Goal: Information Seeking & Learning: Stay updated

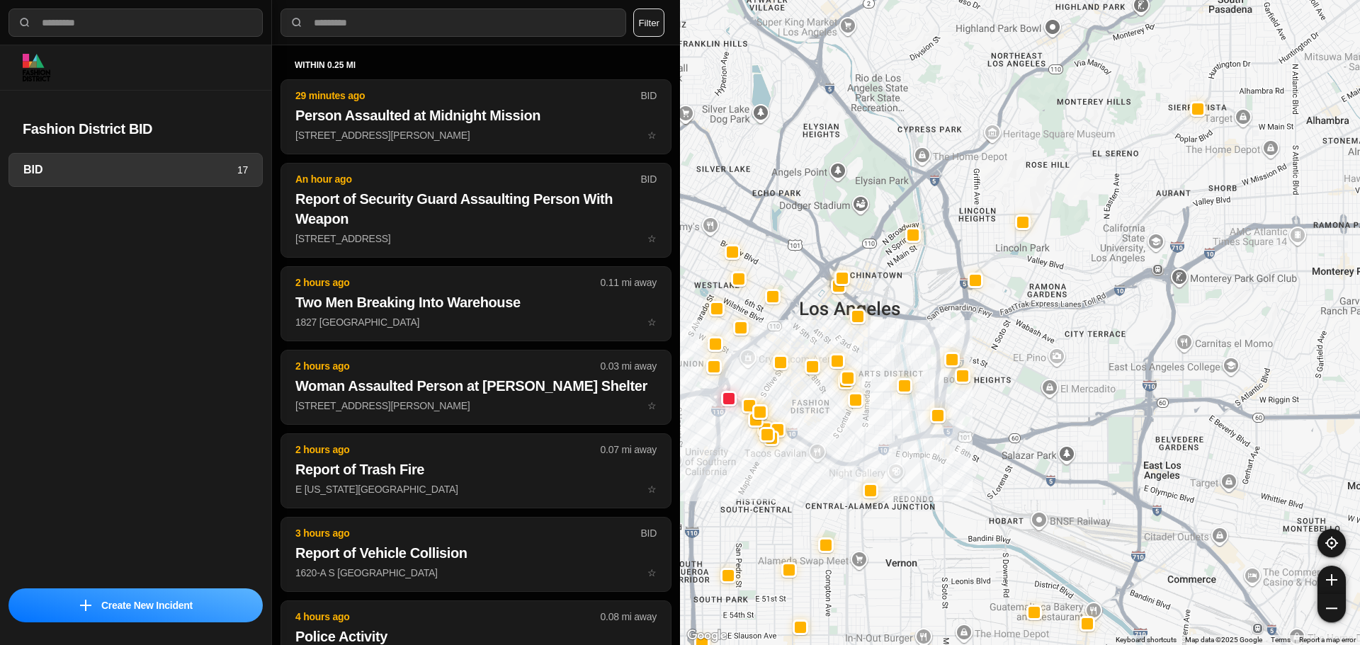
select select "*"
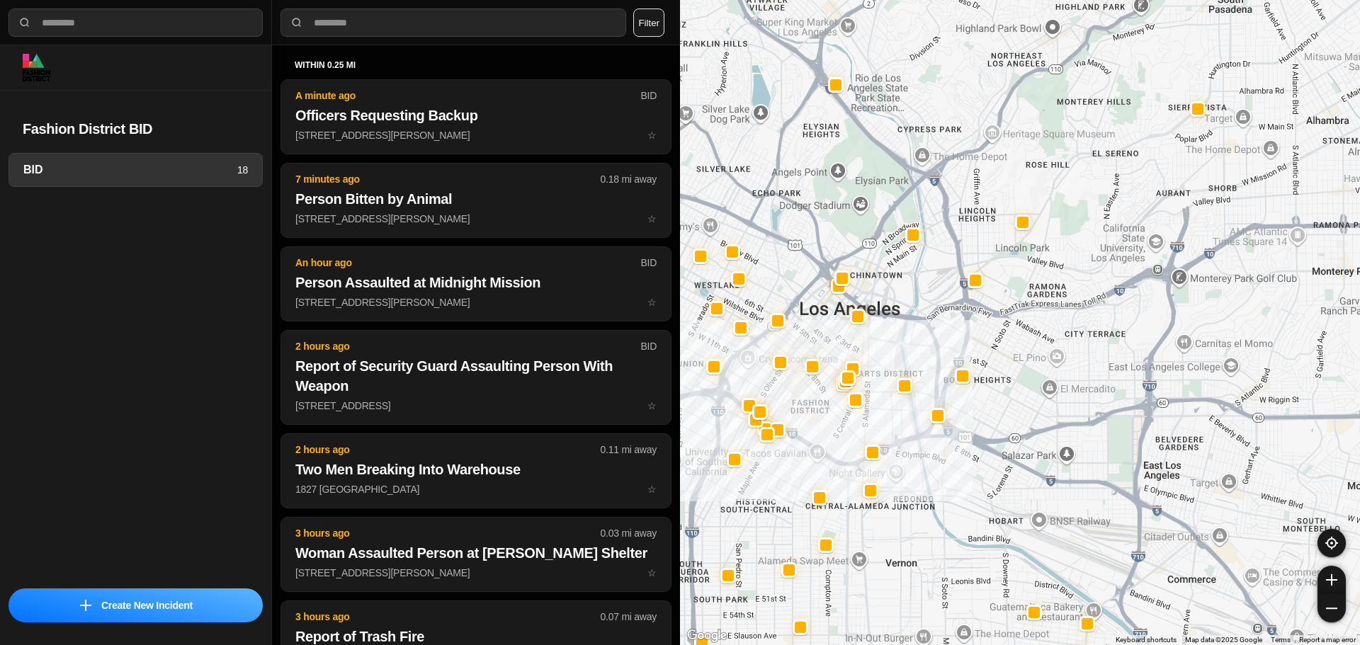
select select "*"
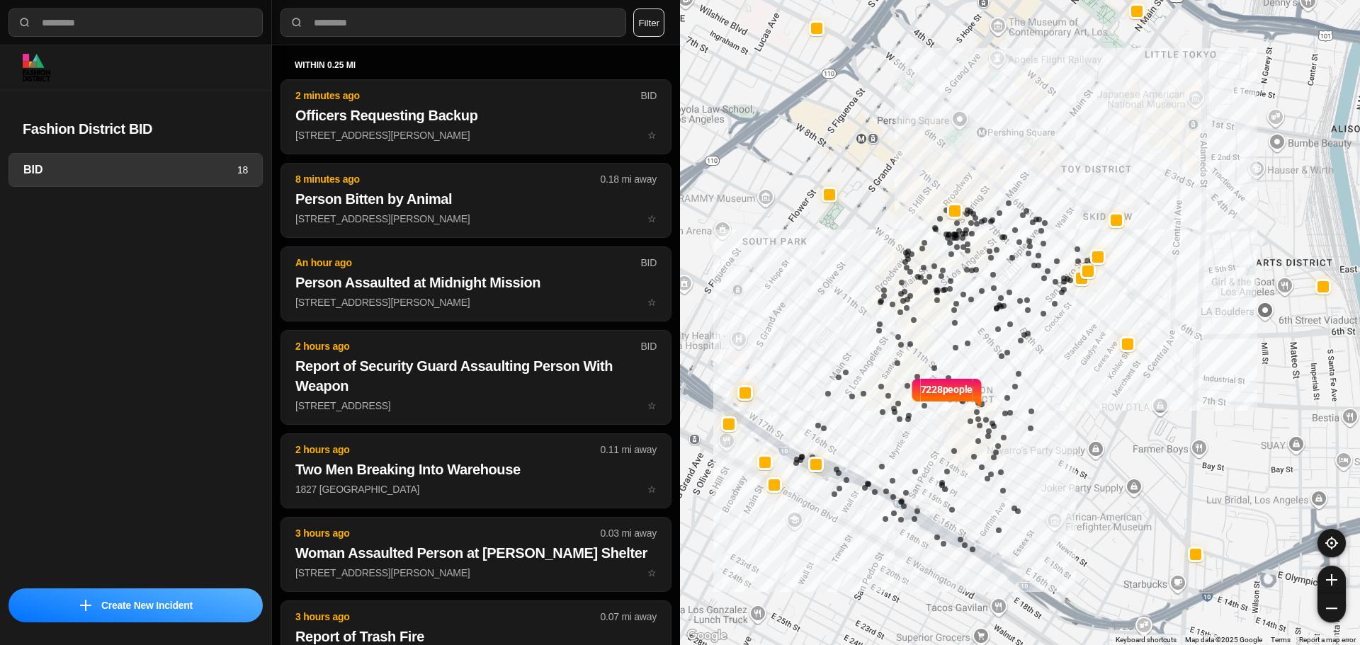
drag, startPoint x: 880, startPoint y: 435, endPoint x: 912, endPoint y: 400, distance: 47.1
click at [912, 400] on img at bounding box center [915, 392] width 11 height 31
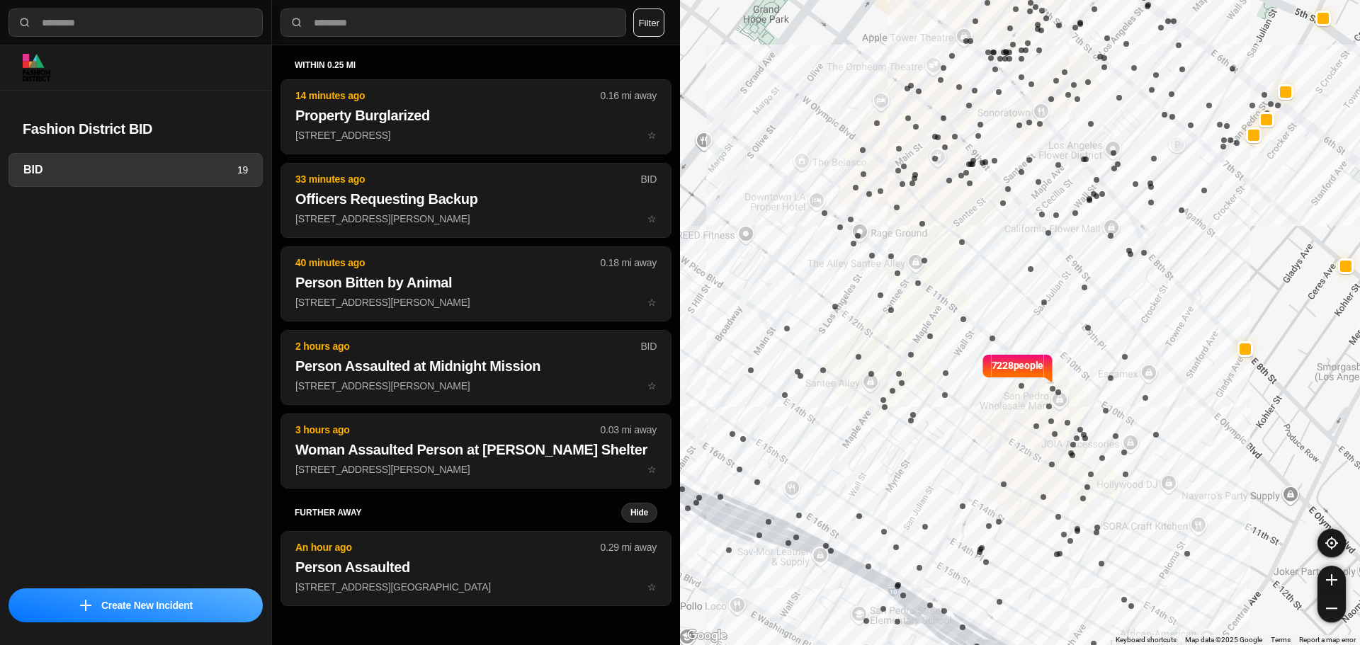
select select "*"
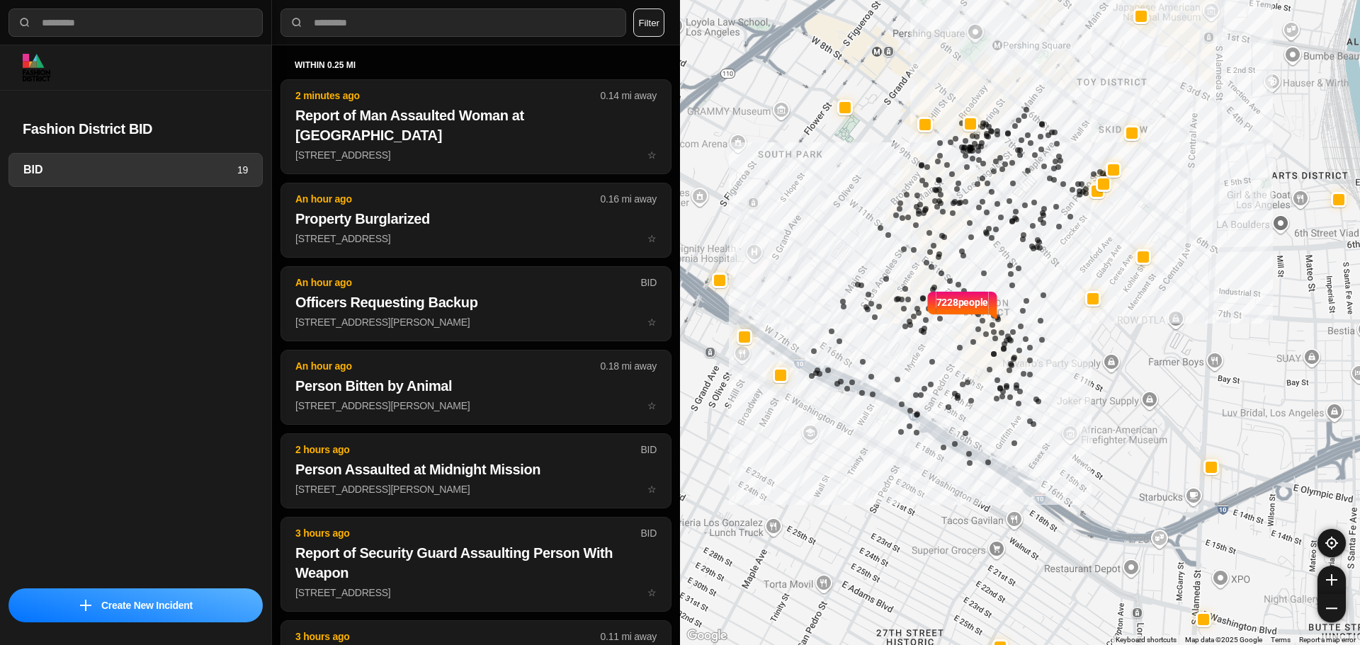
select select "*"
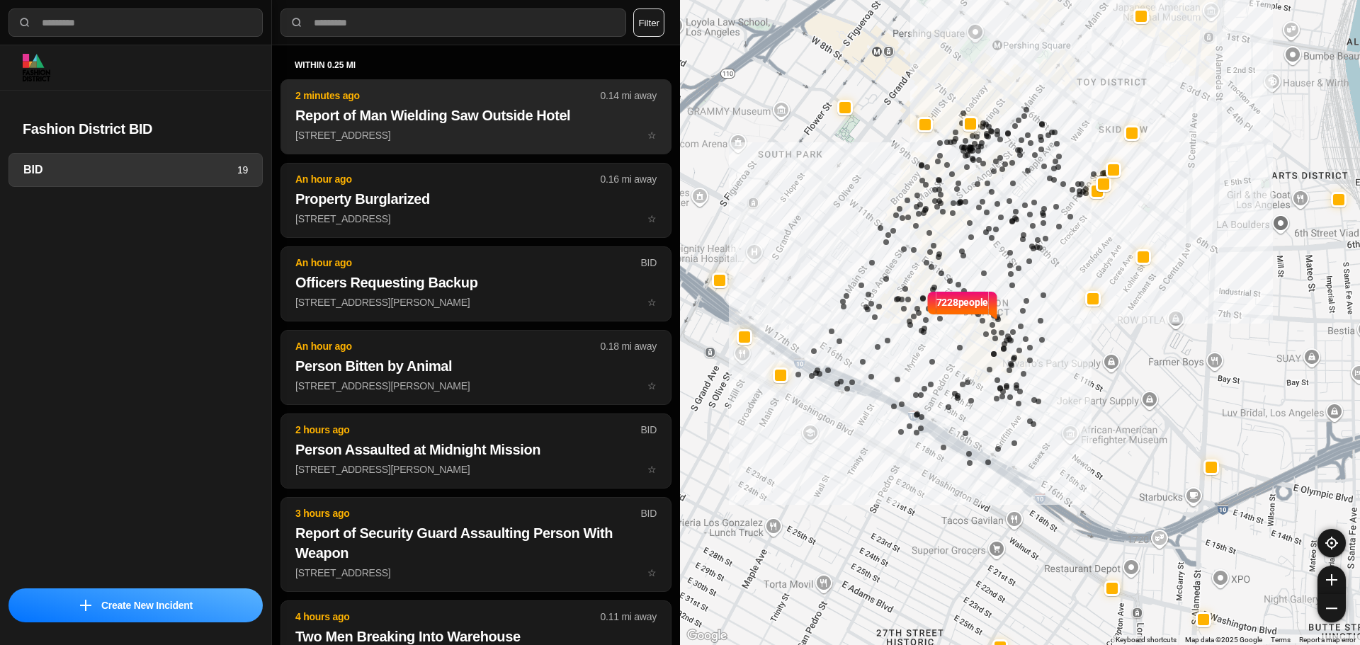
click at [494, 135] on p "416 West 8Th Street ☆" at bounding box center [475, 135] width 361 height 14
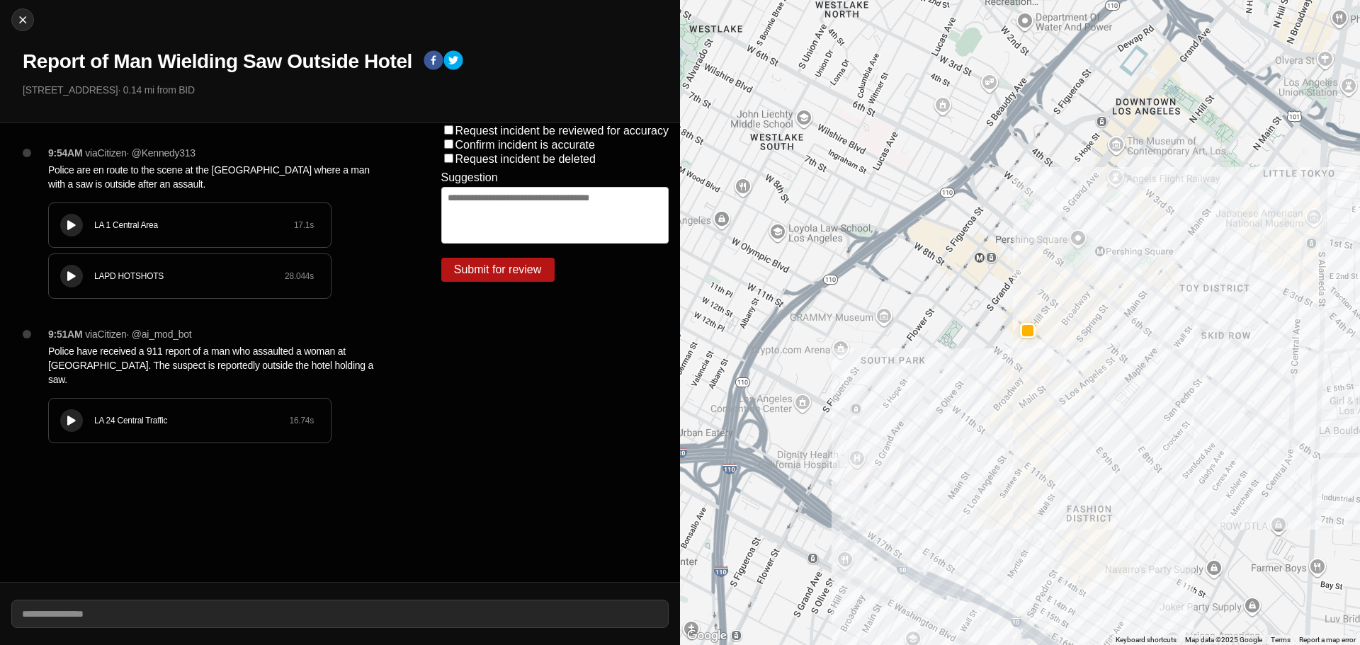
click at [75, 226] on icon at bounding box center [71, 225] width 9 height 9
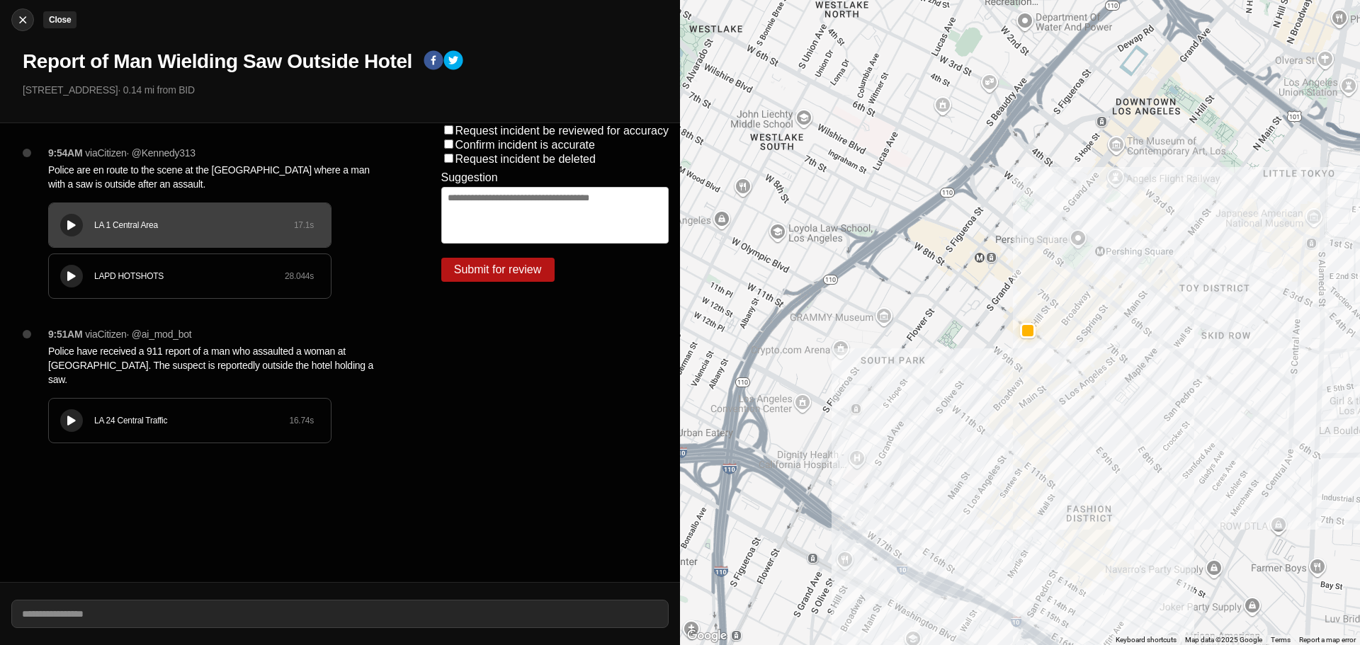
click at [26, 23] on img at bounding box center [23, 20] width 14 height 14
select select "*"
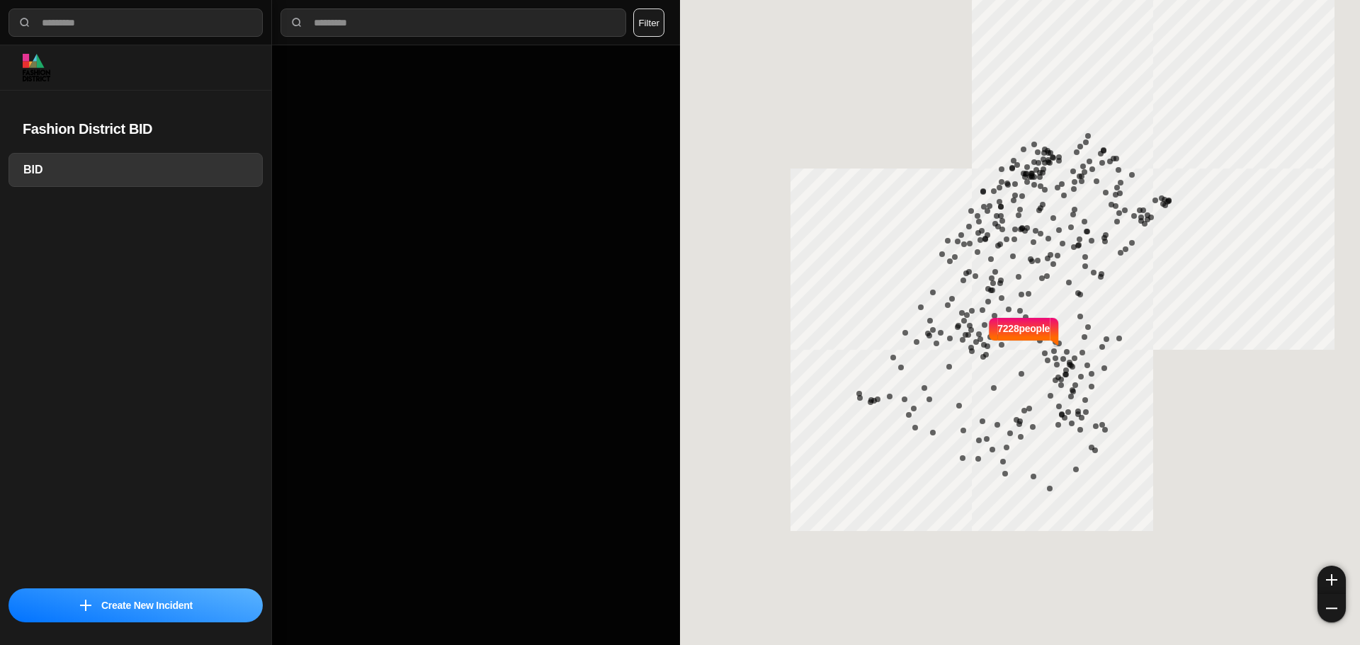
select select "*"
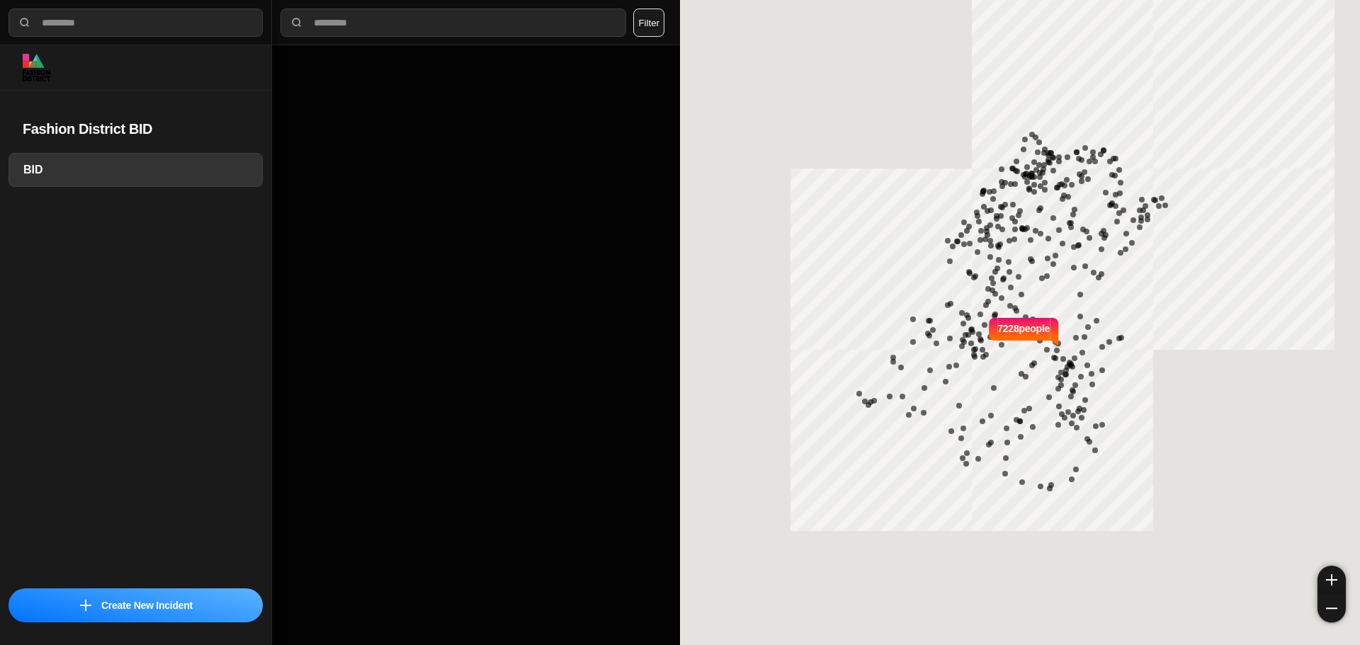
select select "*"
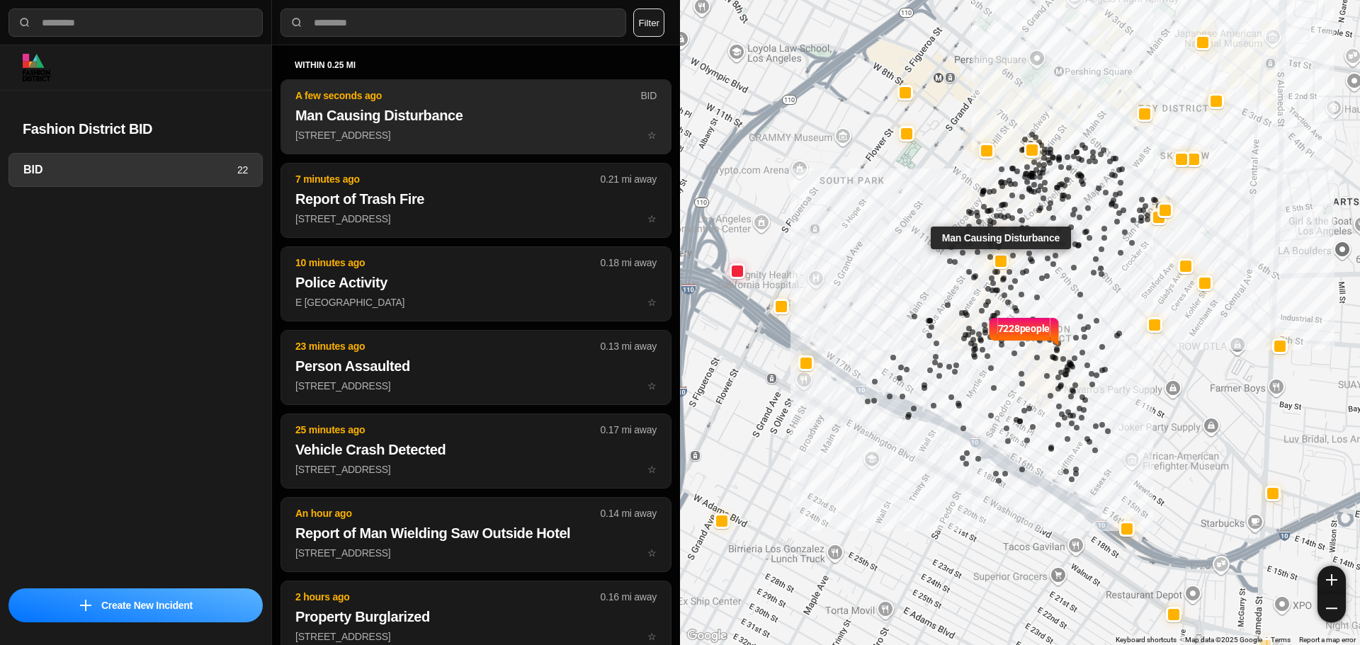
click at [355, 103] on button "A few seconds ago BID Man Causing Disturbance 210 East Olympic Boulevard ☆" at bounding box center [476, 116] width 391 height 75
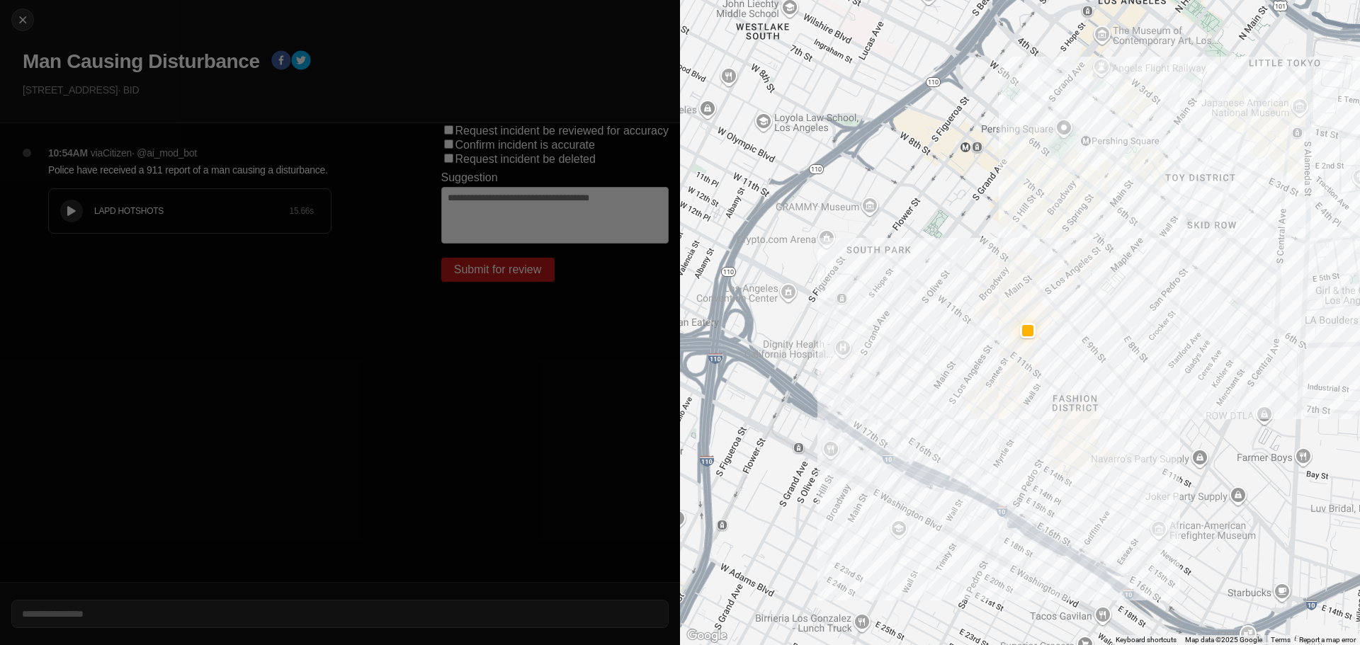
click at [83, 211] on div "LAPD HOTSHOTS 15.66 s" at bounding box center [190, 211] width 282 height 44
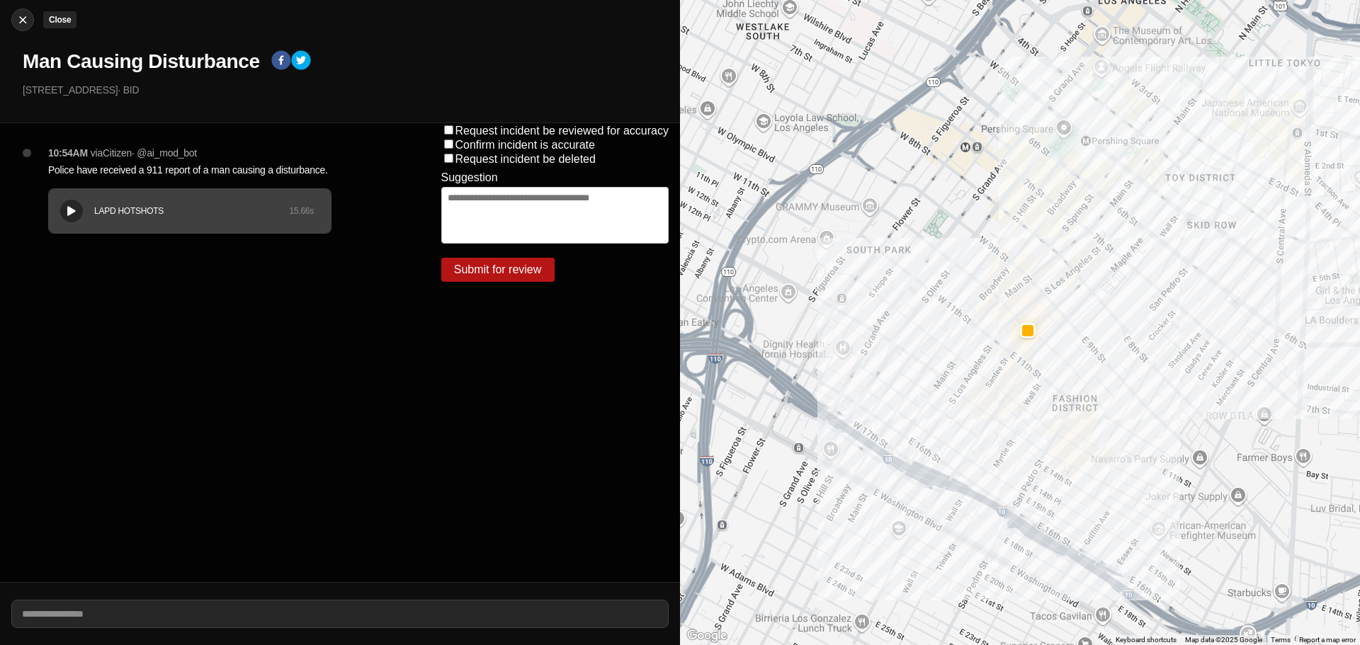
click at [32, 19] on div at bounding box center [22, 20] width 21 height 14
select select "*"
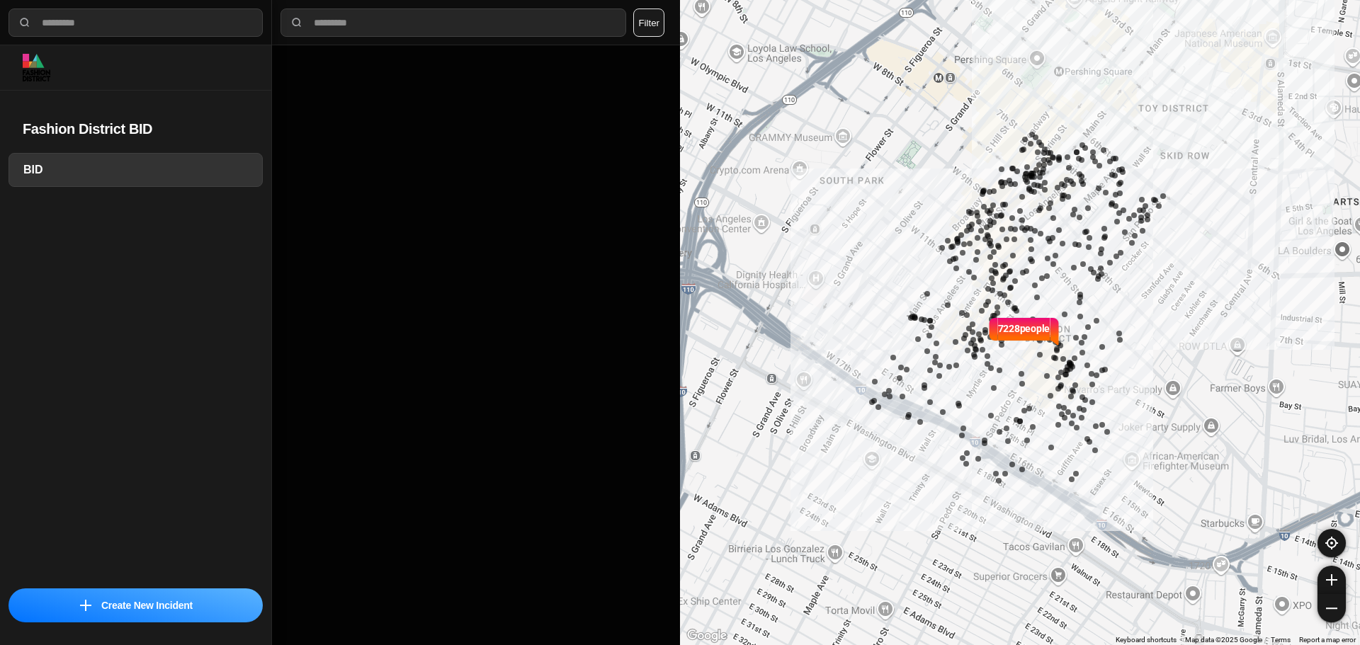
click at [885, 147] on div "7228 people" at bounding box center [1020, 322] width 680 height 645
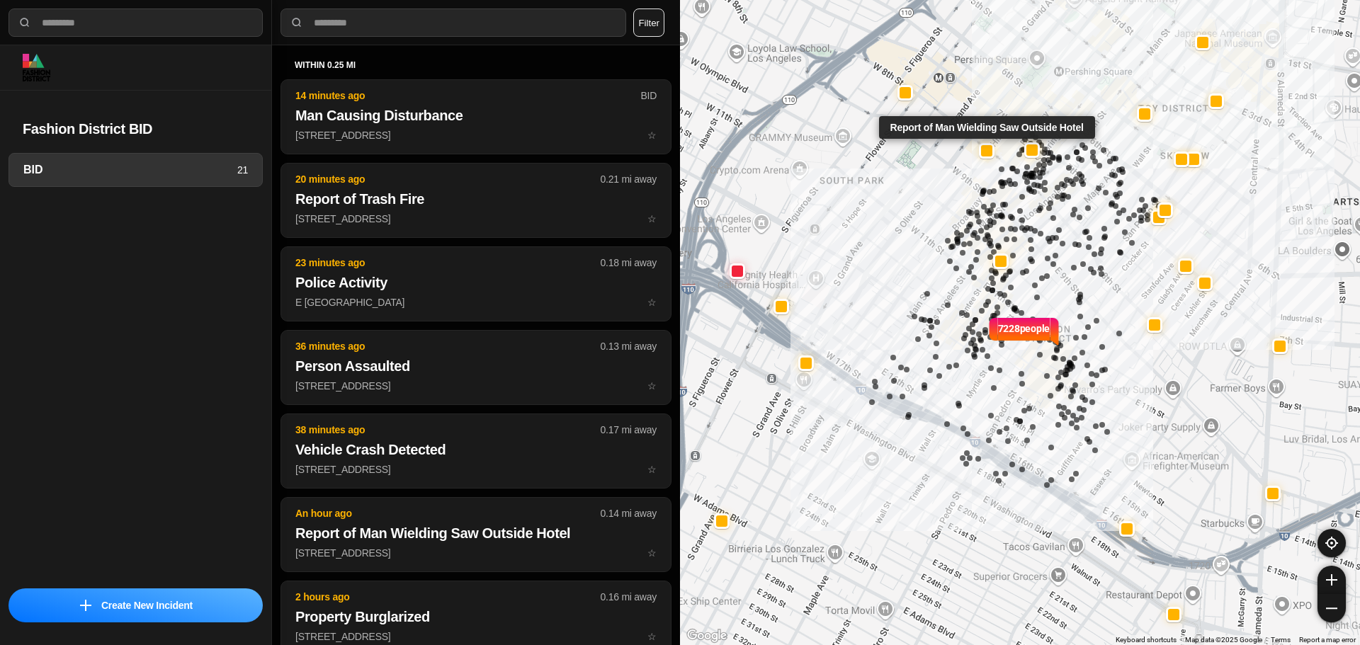
select select "*"
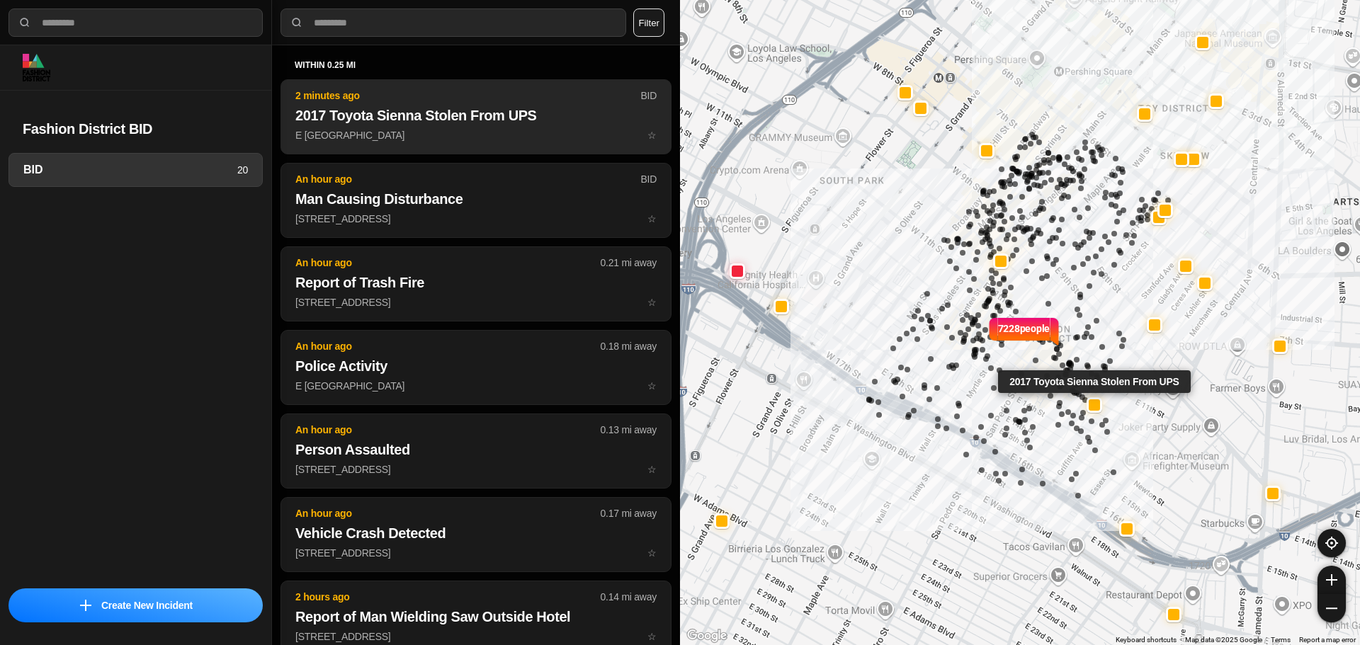
click at [336, 117] on h2 "2017 Toyota Sienna Stolen From UPS" at bounding box center [475, 116] width 361 height 20
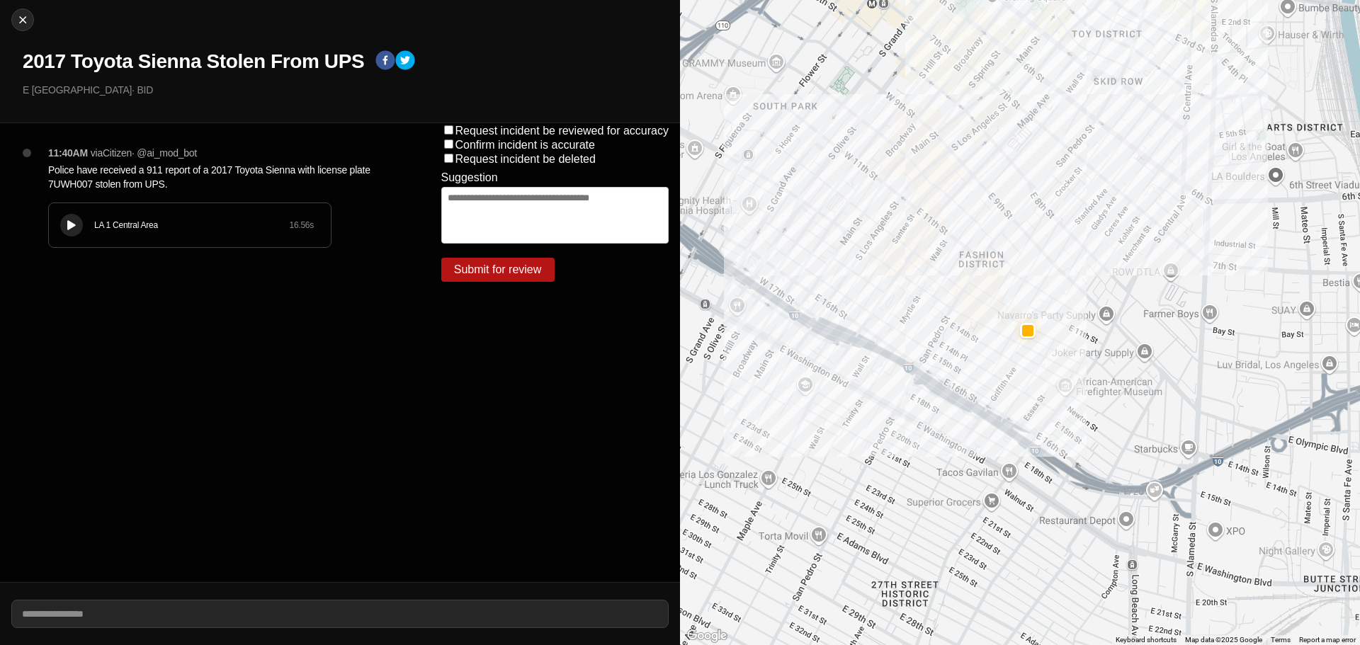
click at [79, 221] on button at bounding box center [71, 225] width 23 height 23
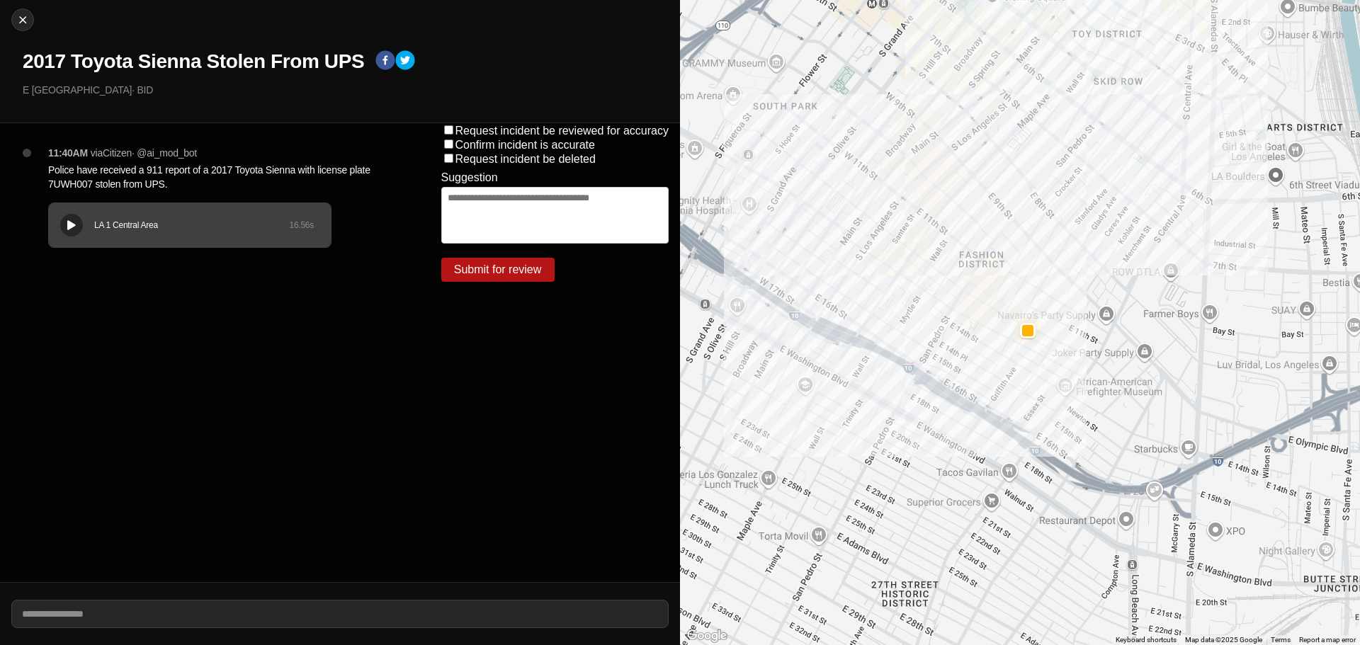
click at [74, 218] on button at bounding box center [71, 225] width 23 height 23
click at [19, 10] on button "Close" at bounding box center [22, 20] width 23 height 23
select select "*"
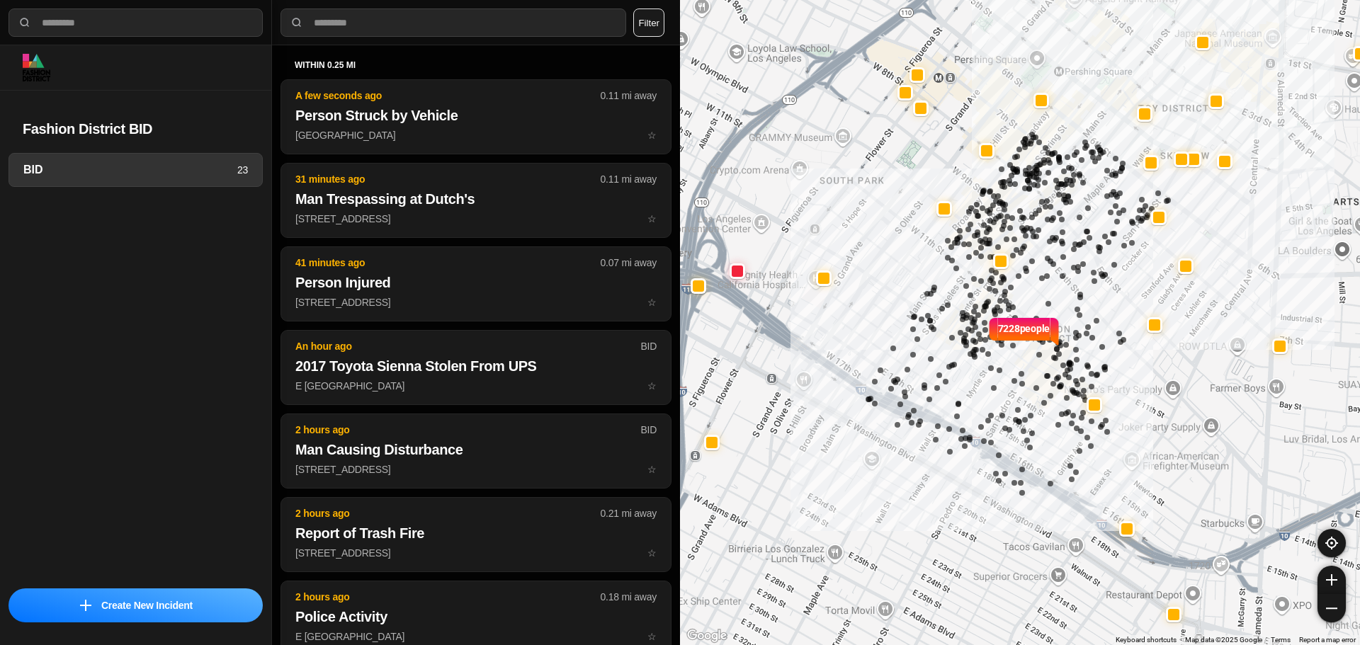
select select "*"
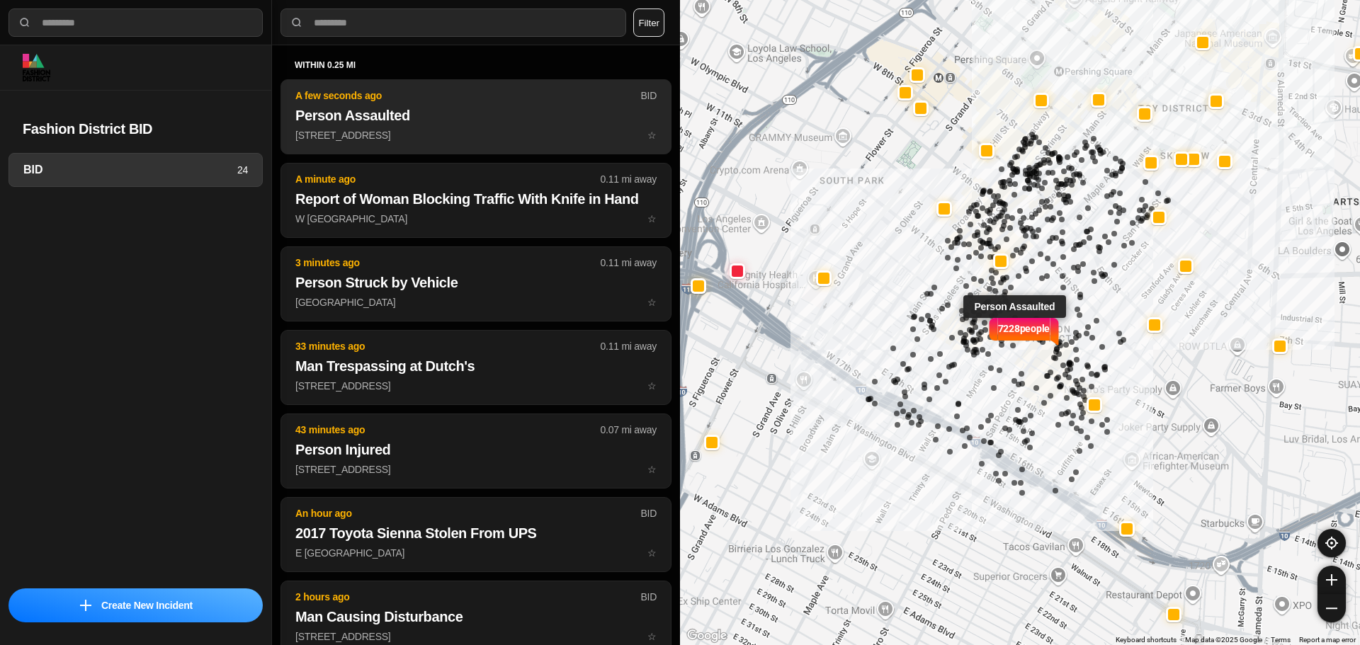
click at [348, 122] on h2 "Person Assaulted" at bounding box center [475, 116] width 361 height 20
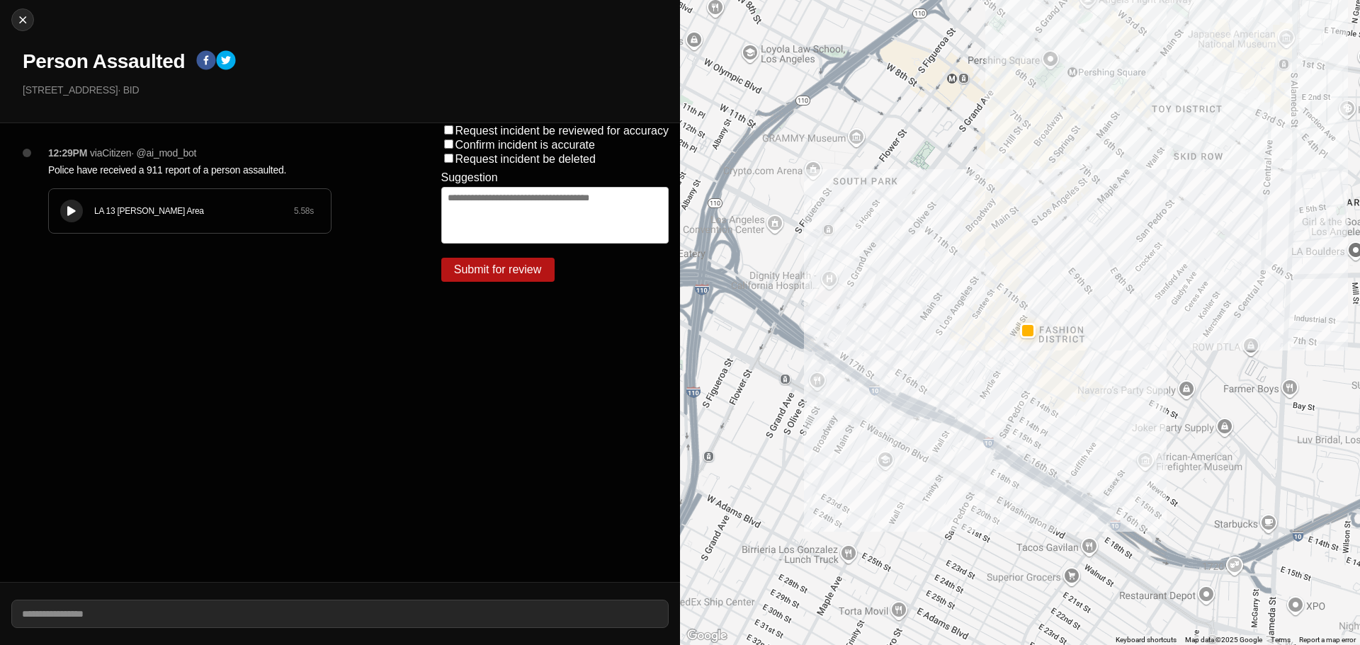
click at [74, 210] on icon at bounding box center [71, 211] width 9 height 9
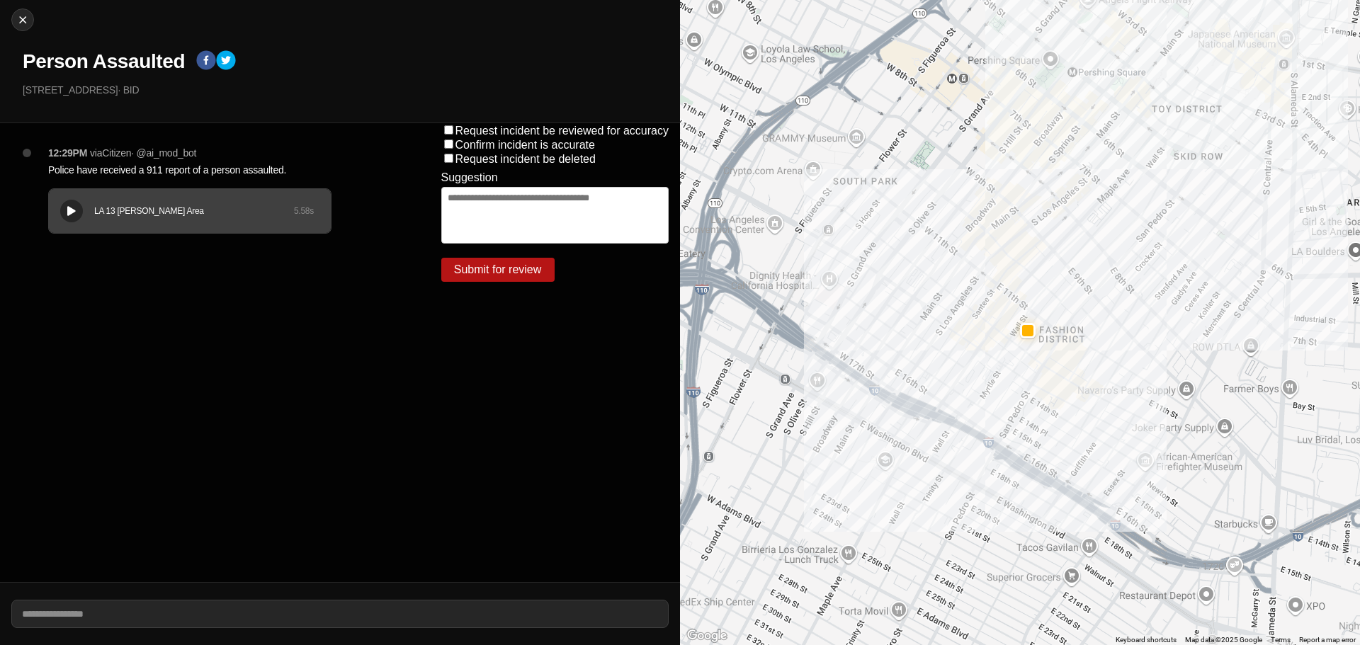
click at [66, 218] on button at bounding box center [71, 211] width 23 height 23
click at [13, 18] on div at bounding box center [22, 20] width 21 height 14
select select "*"
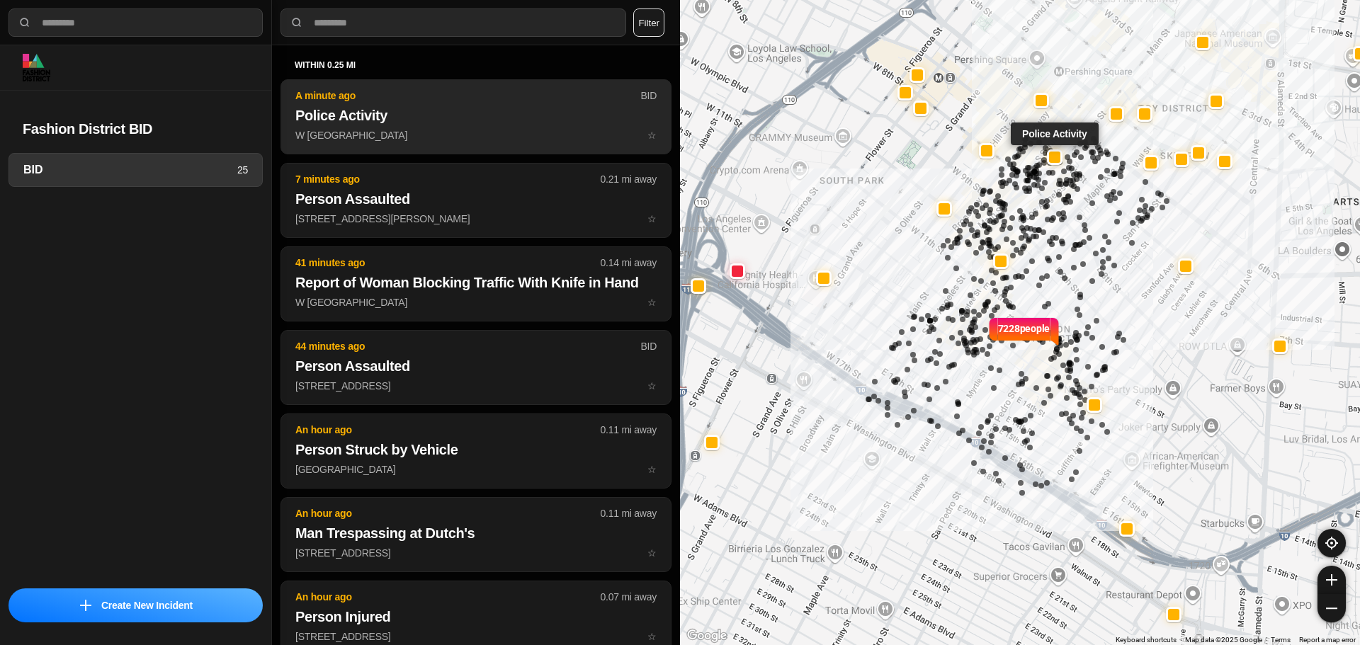
click at [400, 97] on p "A minute ago" at bounding box center [467, 96] width 345 height 14
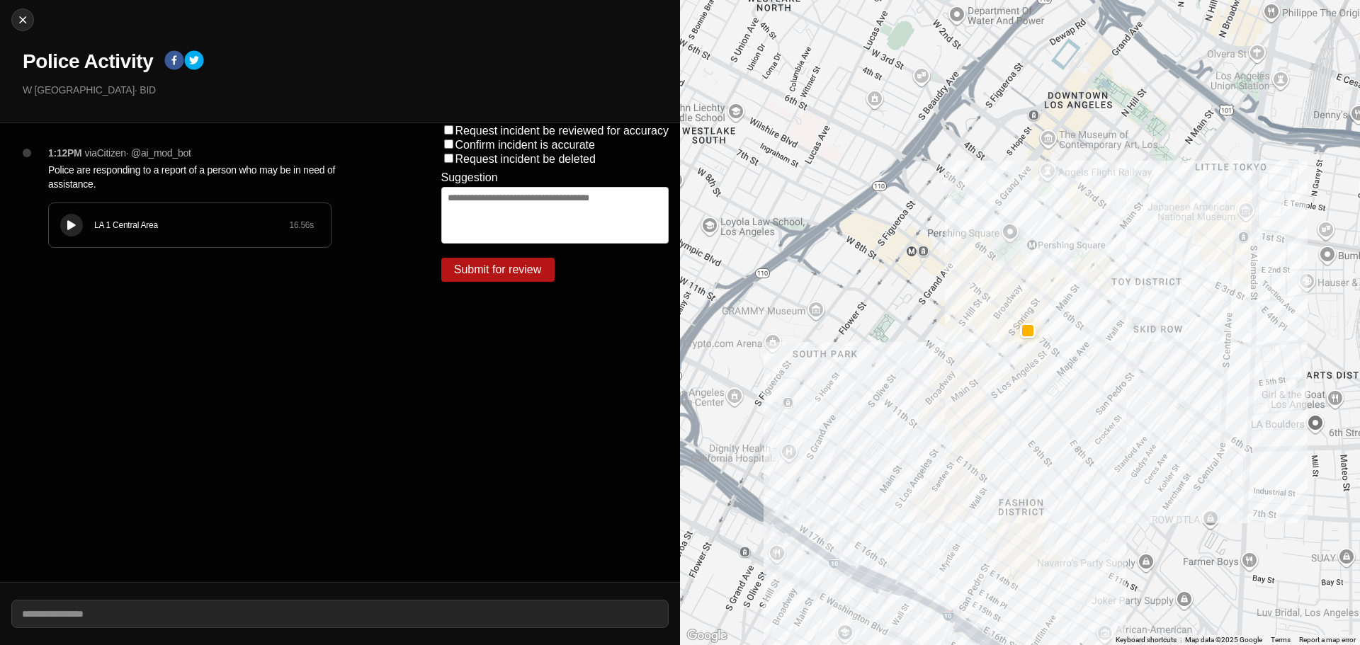
click at [69, 215] on button at bounding box center [71, 225] width 23 height 23
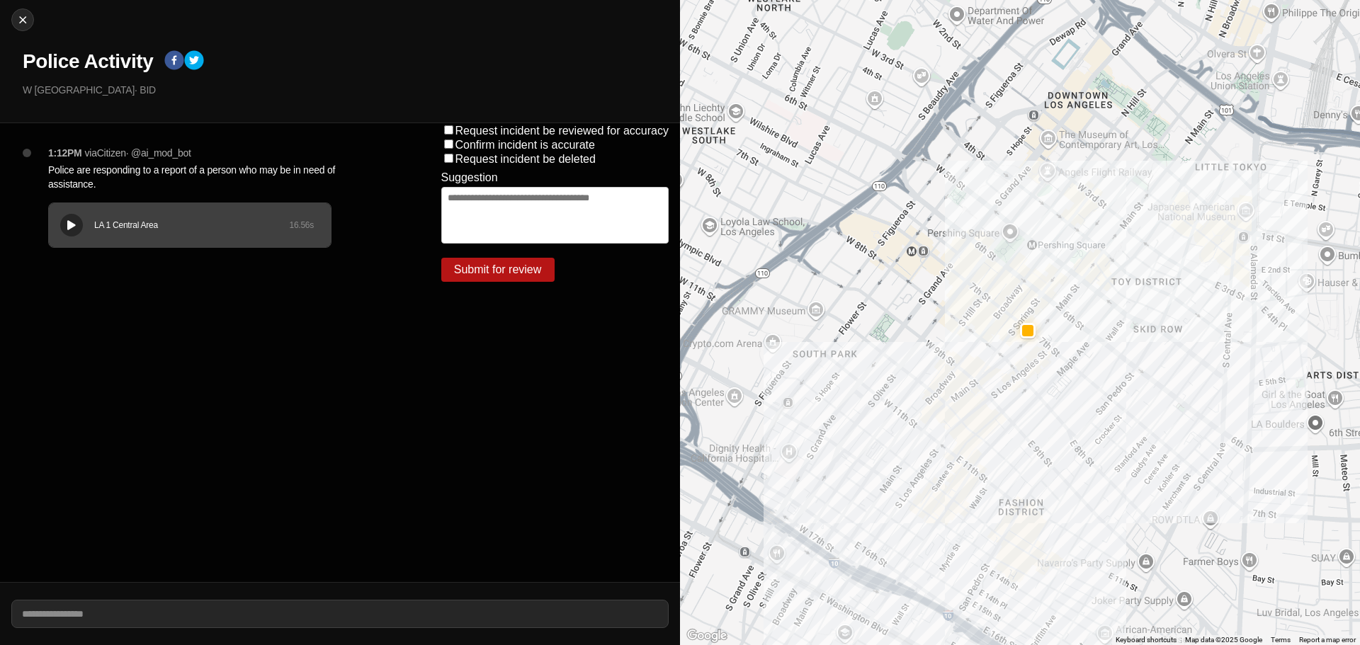
click at [217, 230] on div "LA 1 Central Area" at bounding box center [191, 225] width 195 height 11
click at [193, 234] on div "LA 1 Central Area 16.56 s" at bounding box center [190, 225] width 282 height 44
click at [150, 225] on div "LA 1 Central Area" at bounding box center [191, 225] width 195 height 11
click at [29, 15] on img at bounding box center [23, 20] width 14 height 14
select select "*"
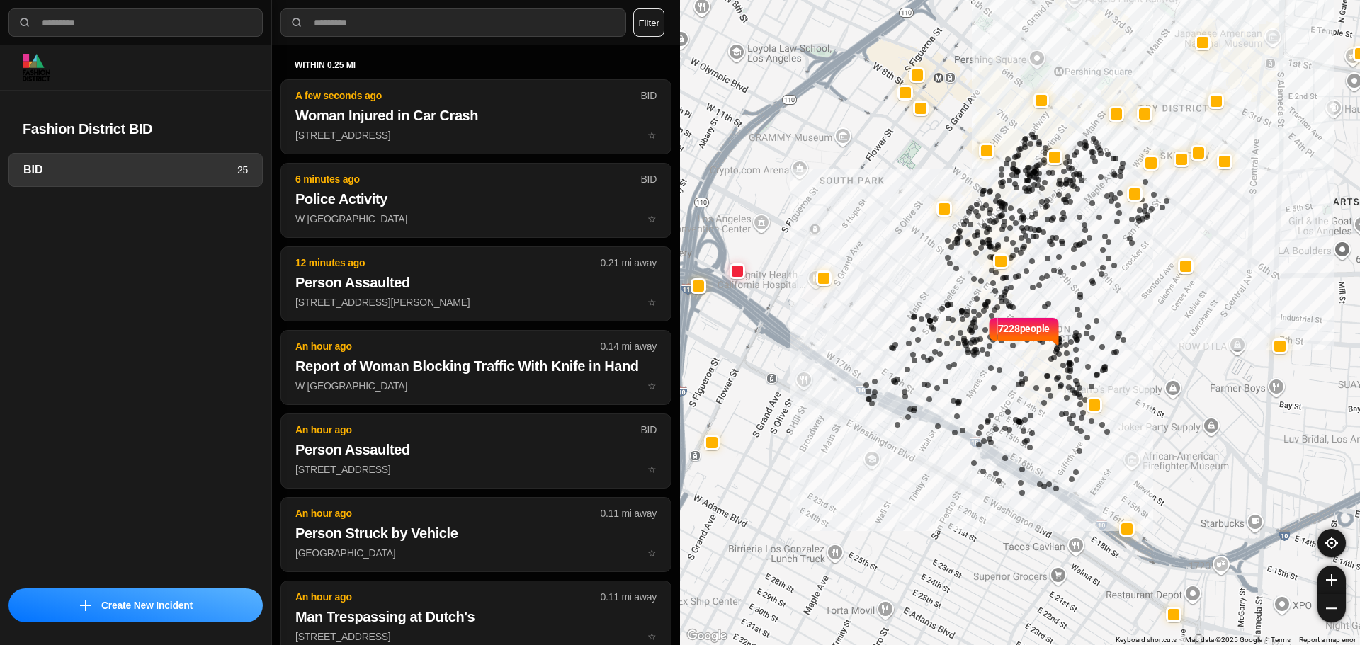
select select "*"
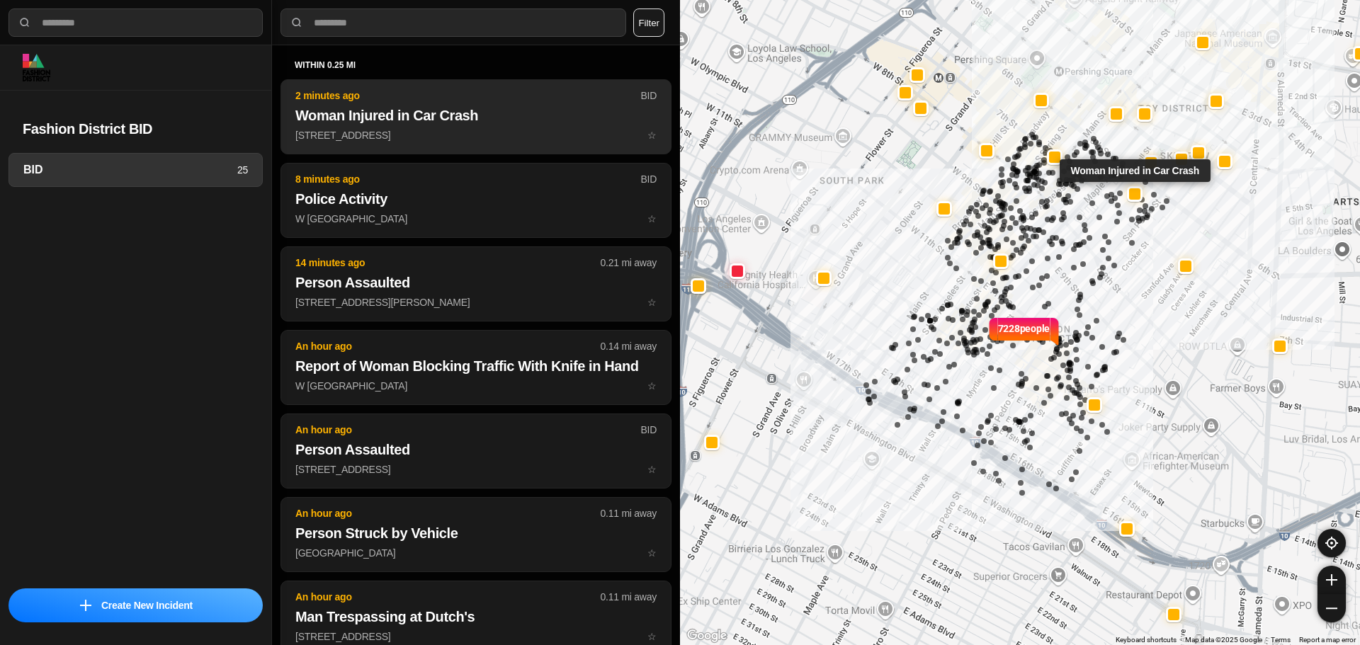
click at [505, 108] on h2 "Woman Injured in Car Crash" at bounding box center [475, 116] width 361 height 20
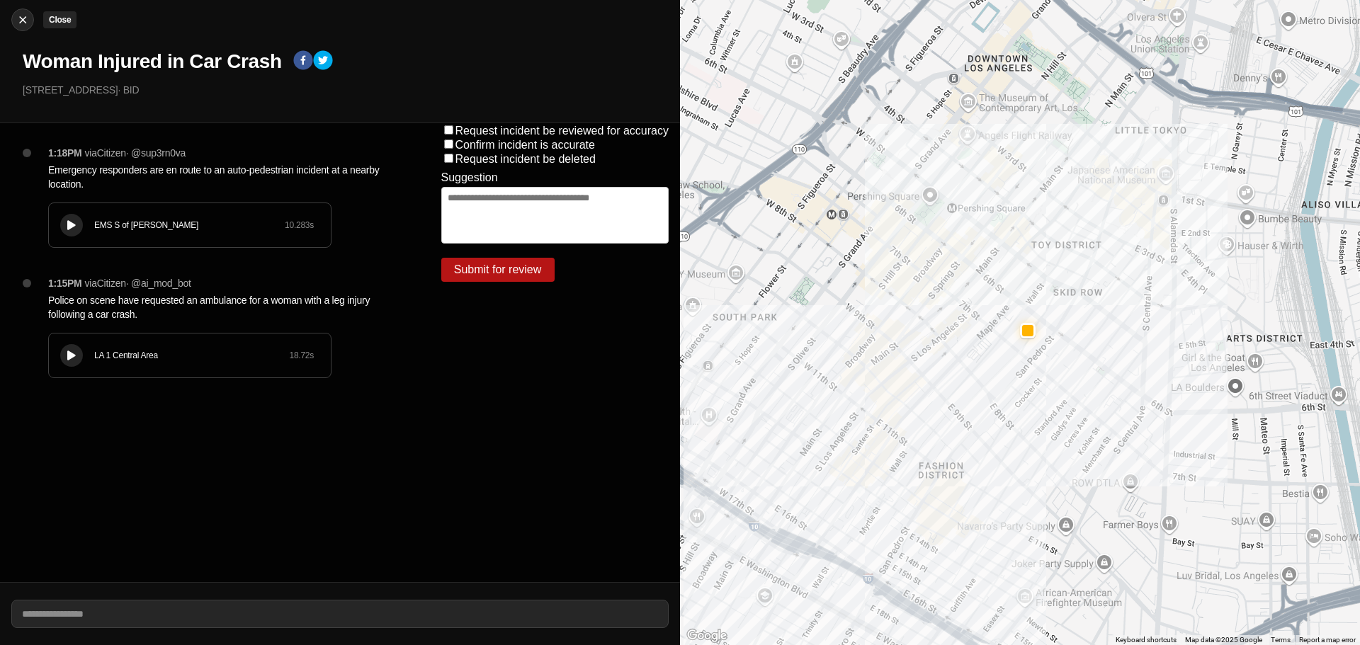
click at [21, 16] on button "Close" at bounding box center [22, 20] width 23 height 23
select select "*"
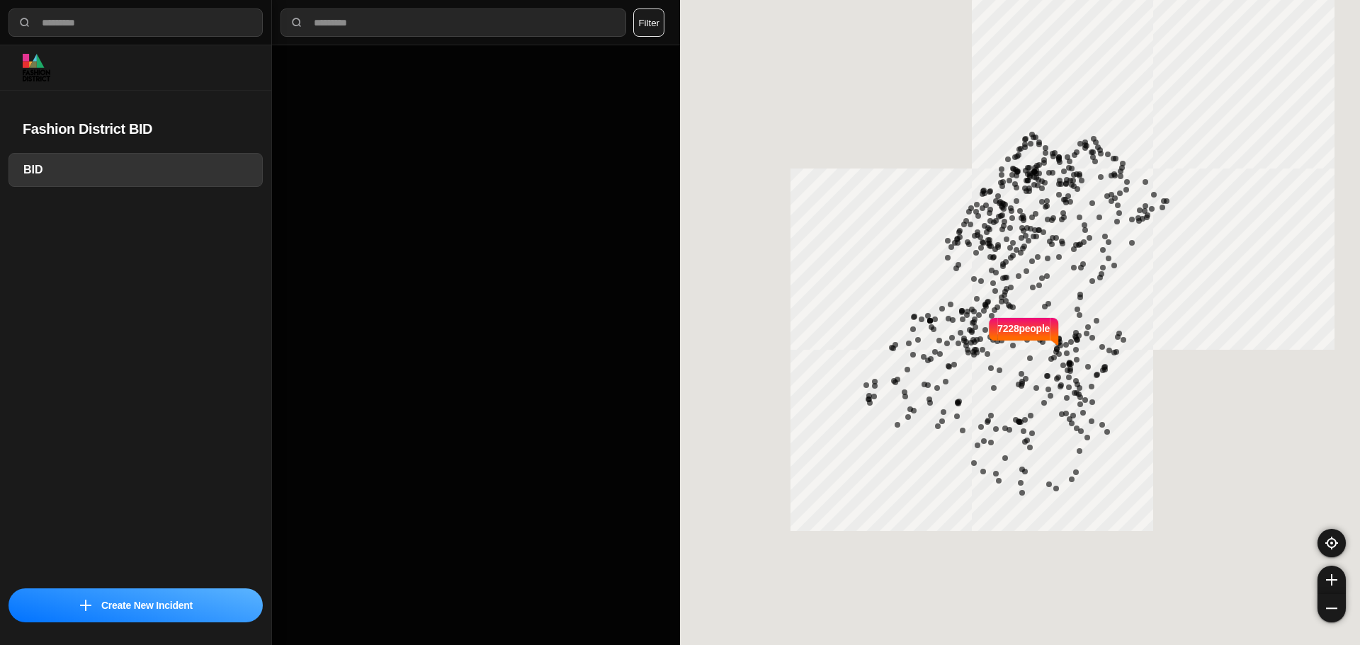
select select "*"
